Goal: Navigation & Orientation: Find specific page/section

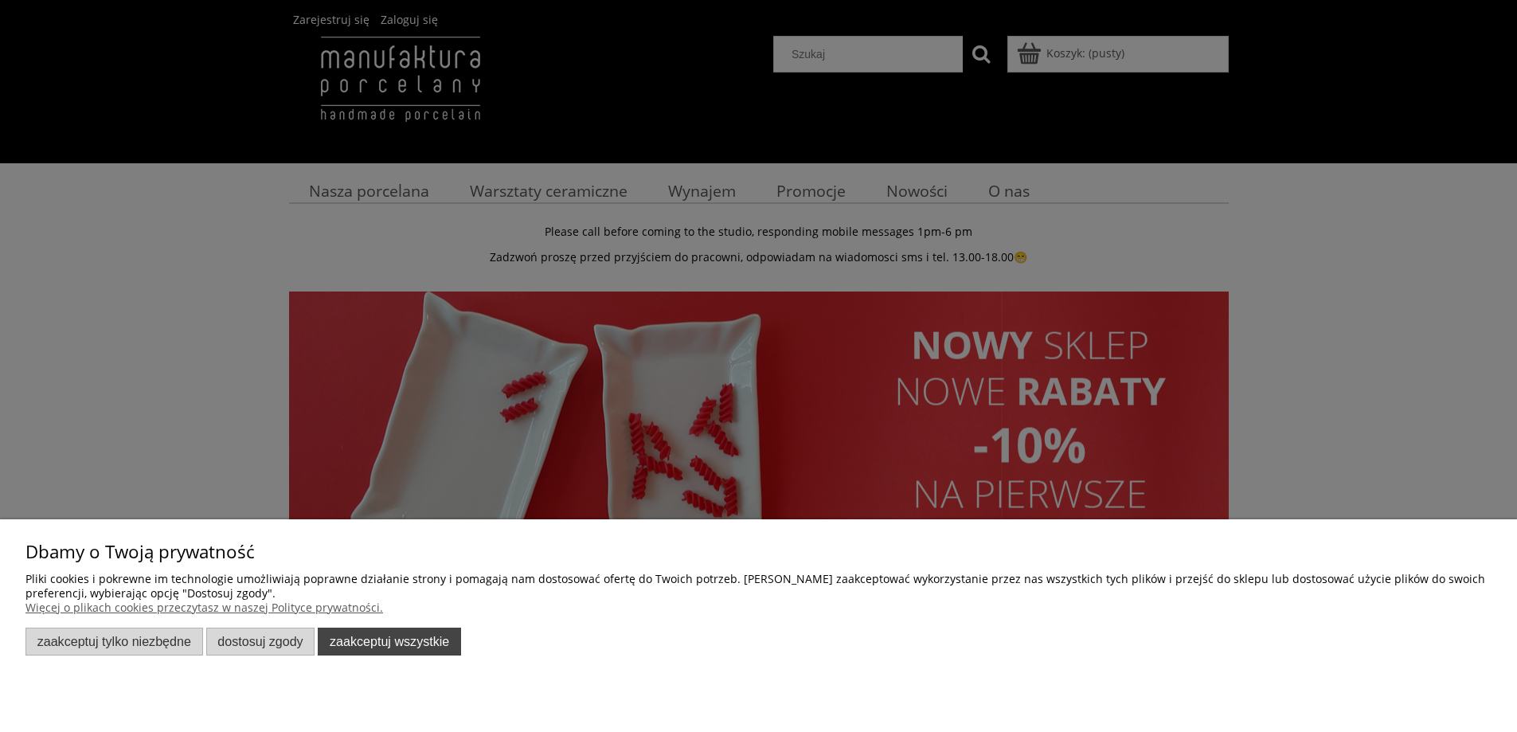
click at [389, 652] on button "Zaakceptuj wszystkie" at bounding box center [389, 642] width 143 height 28
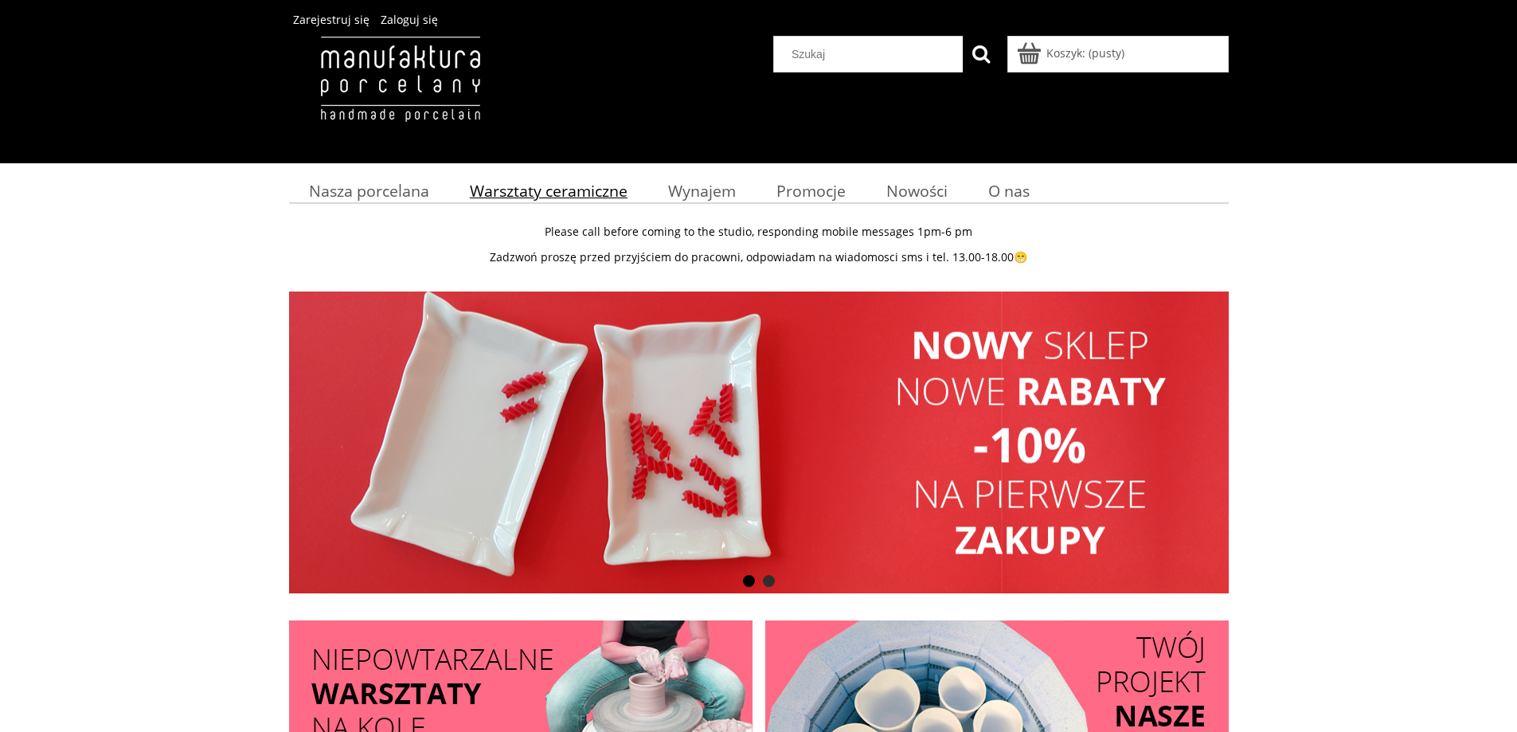
click at [518, 194] on span "Warsztaty ceramiczne" at bounding box center [549, 191] width 158 height 22
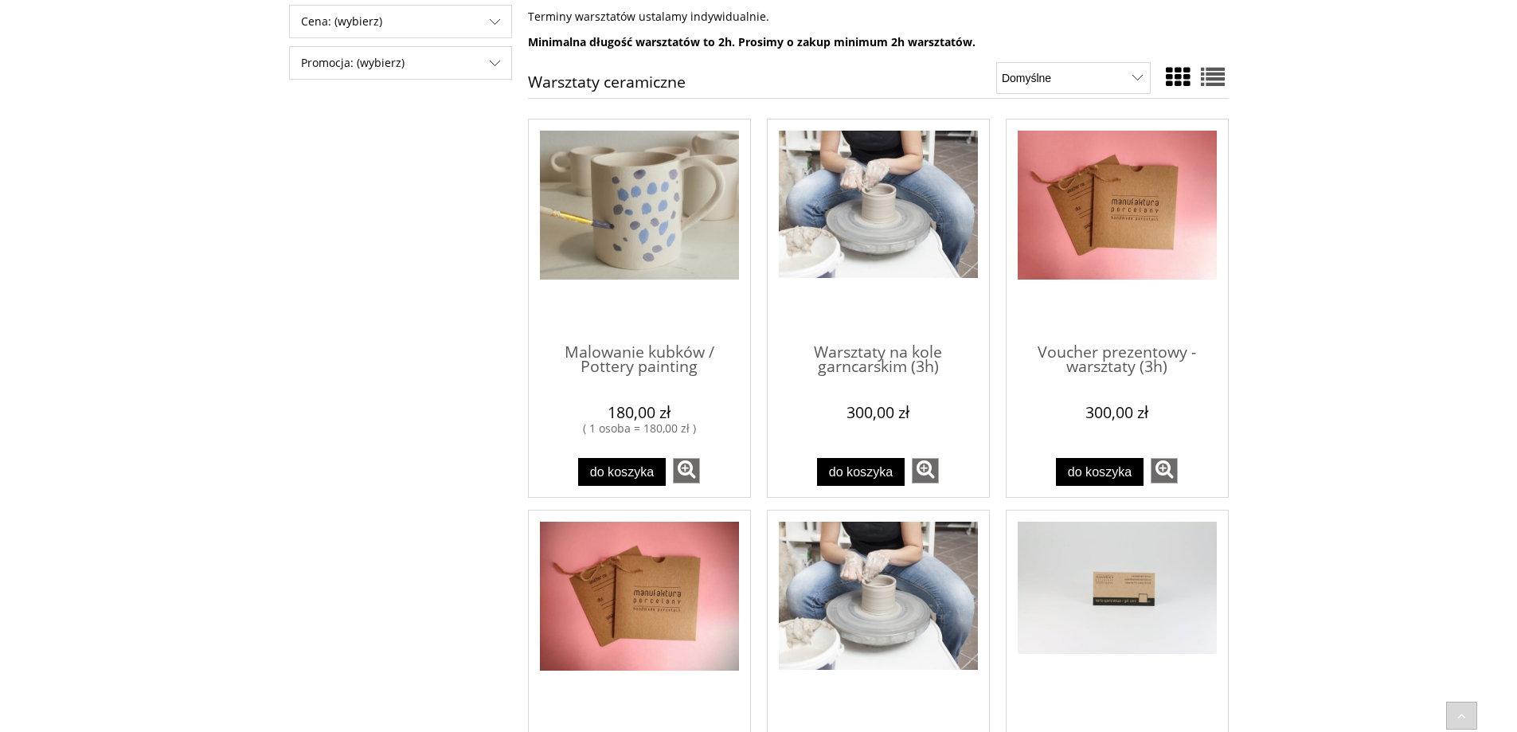
scroll to position [398, 0]
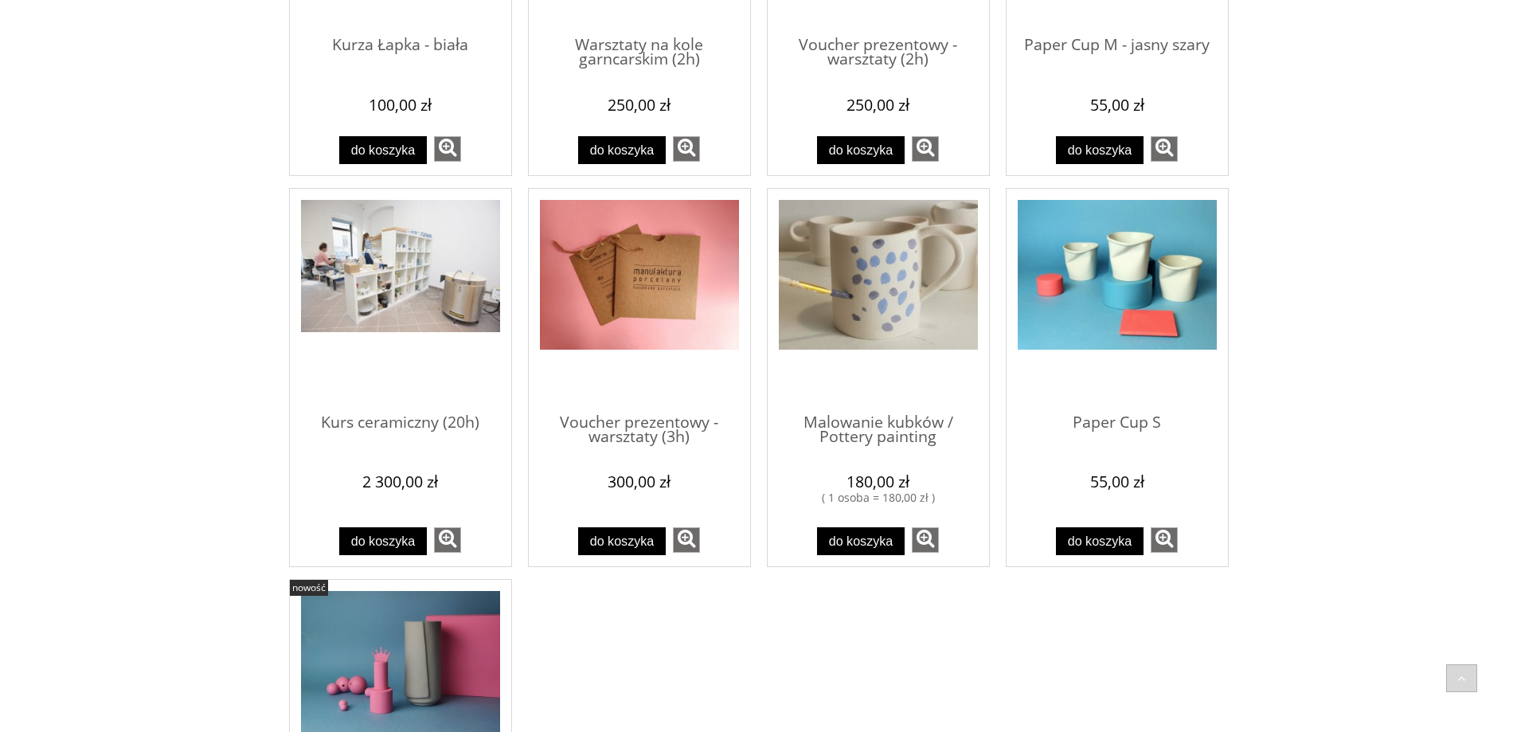
scroll to position [1354, 0]
